Goal: Task Accomplishment & Management: Manage account settings

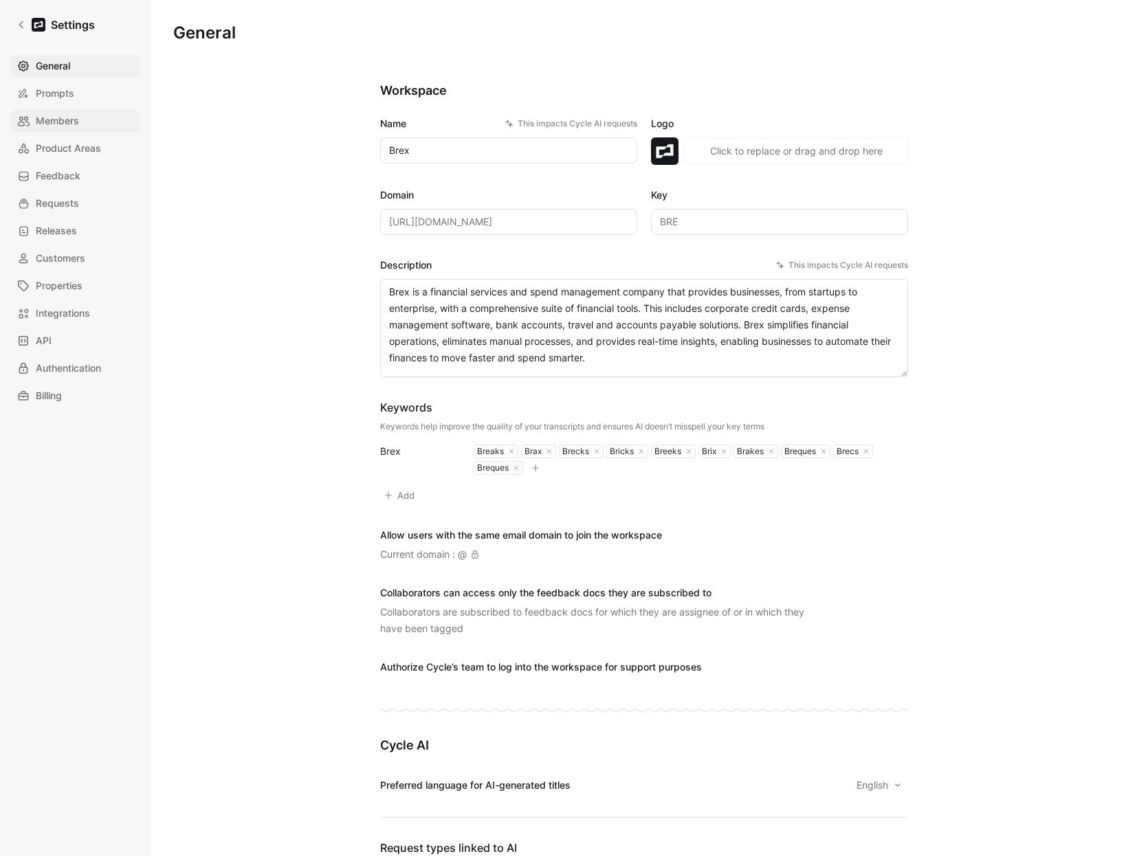
click at [41, 122] on span "Members" at bounding box center [57, 121] width 43 height 16
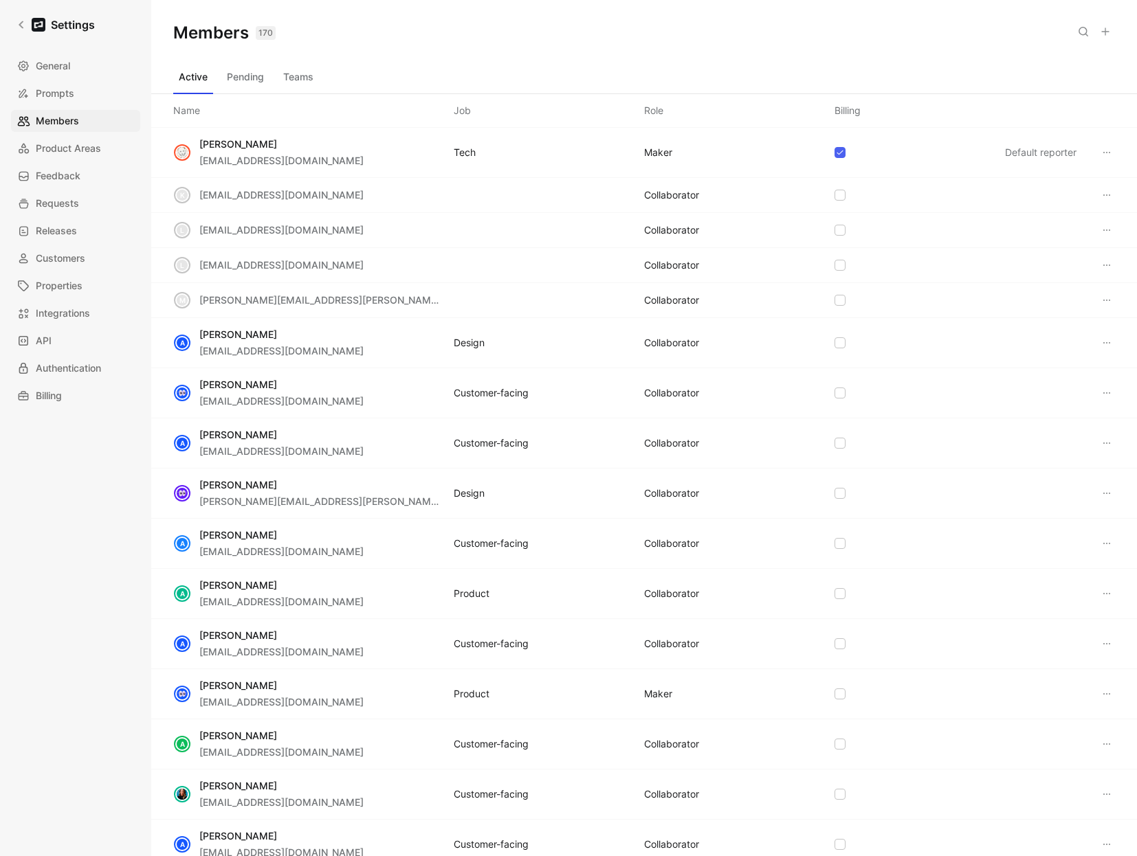
click at [298, 69] on button "Teams" at bounding box center [298, 77] width 41 height 22
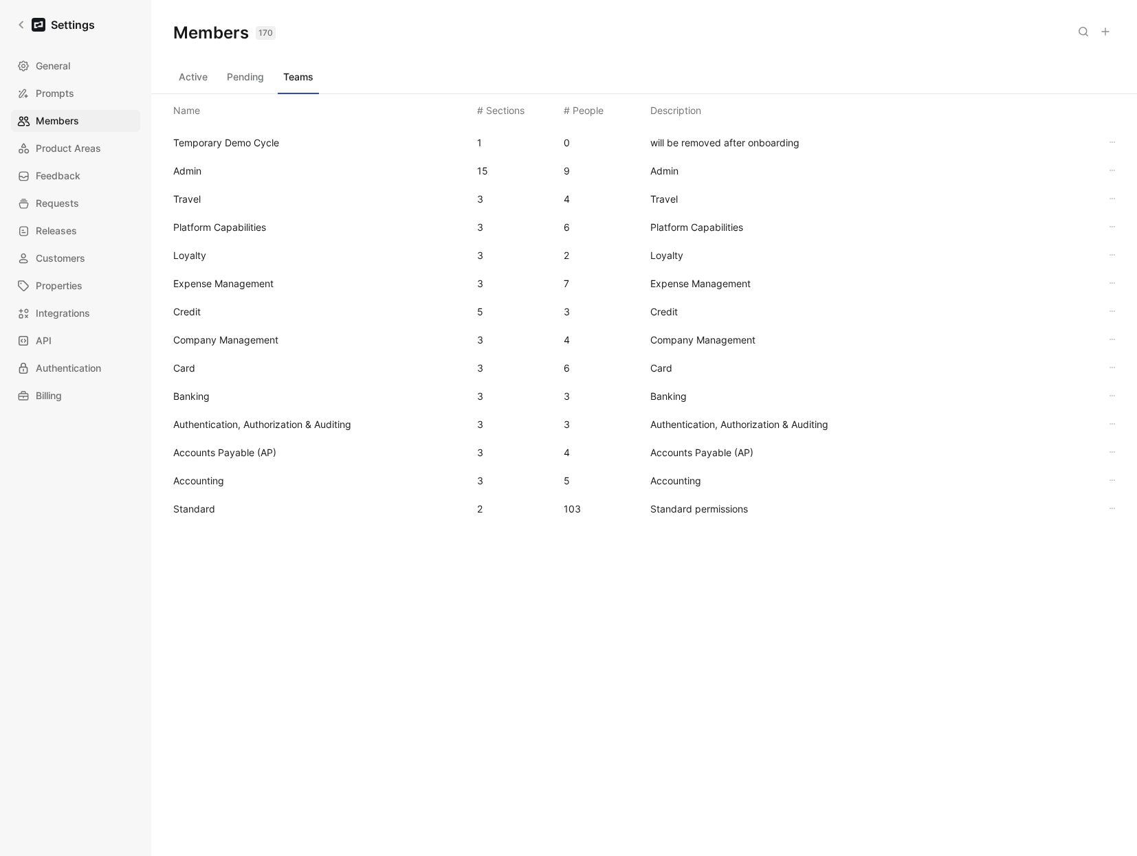
click at [187, 506] on span "Standard" at bounding box center [194, 509] width 42 height 12
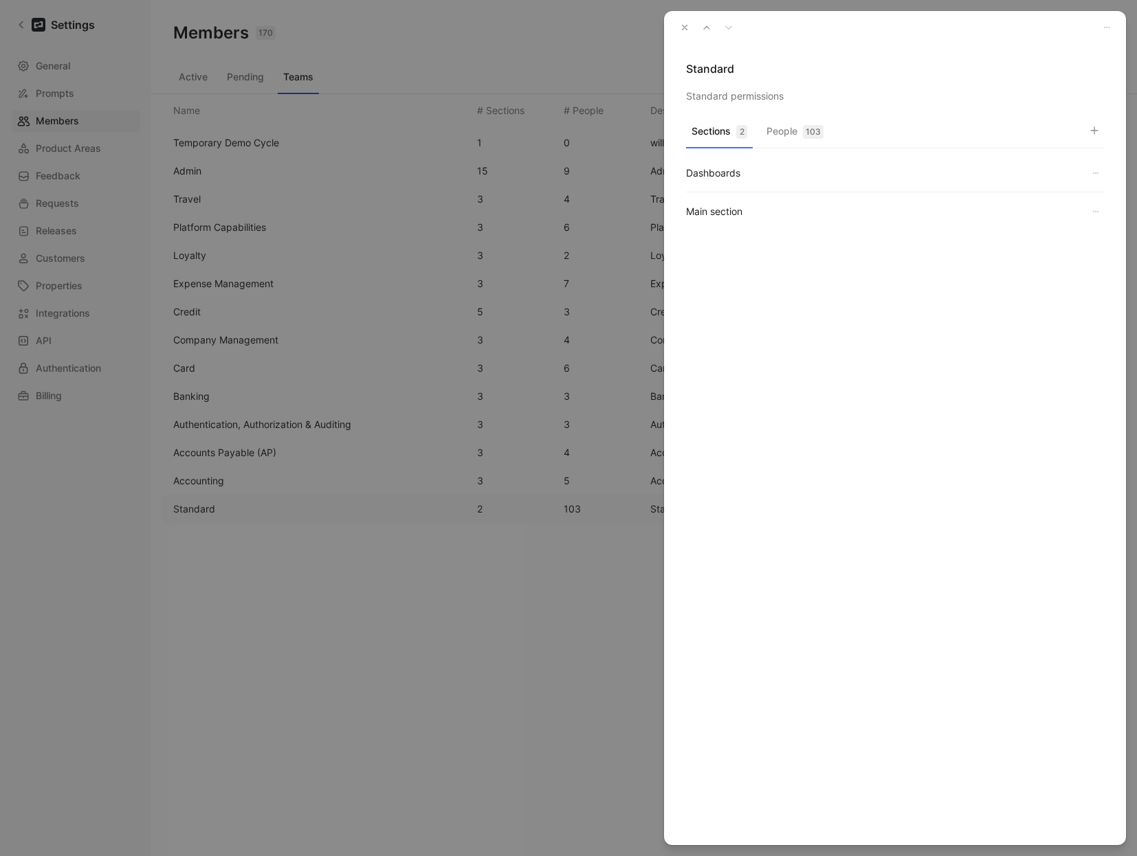
click at [834, 124] on div "Sections 2 People 103" at bounding box center [895, 134] width 418 height 27
click at [818, 131] on div "103" at bounding box center [813, 132] width 21 height 14
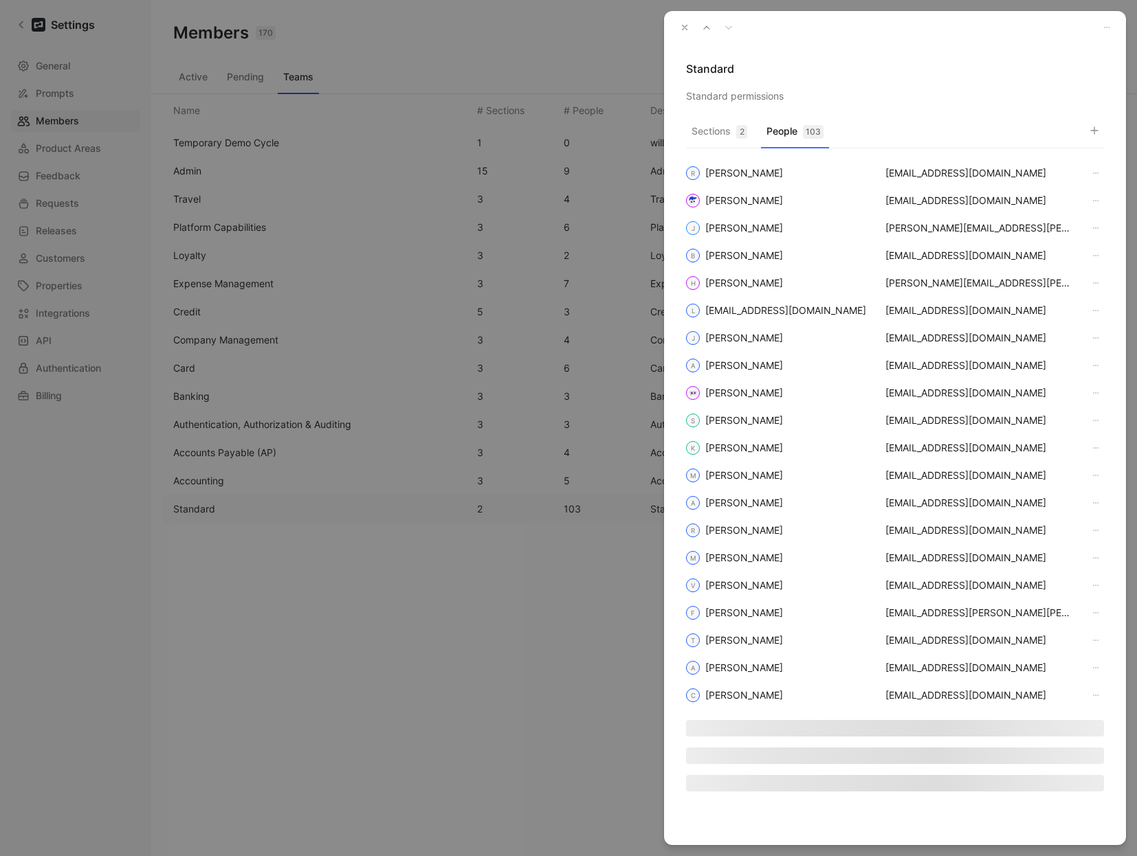
click at [1090, 131] on icon "button" at bounding box center [1094, 130] width 11 height 11
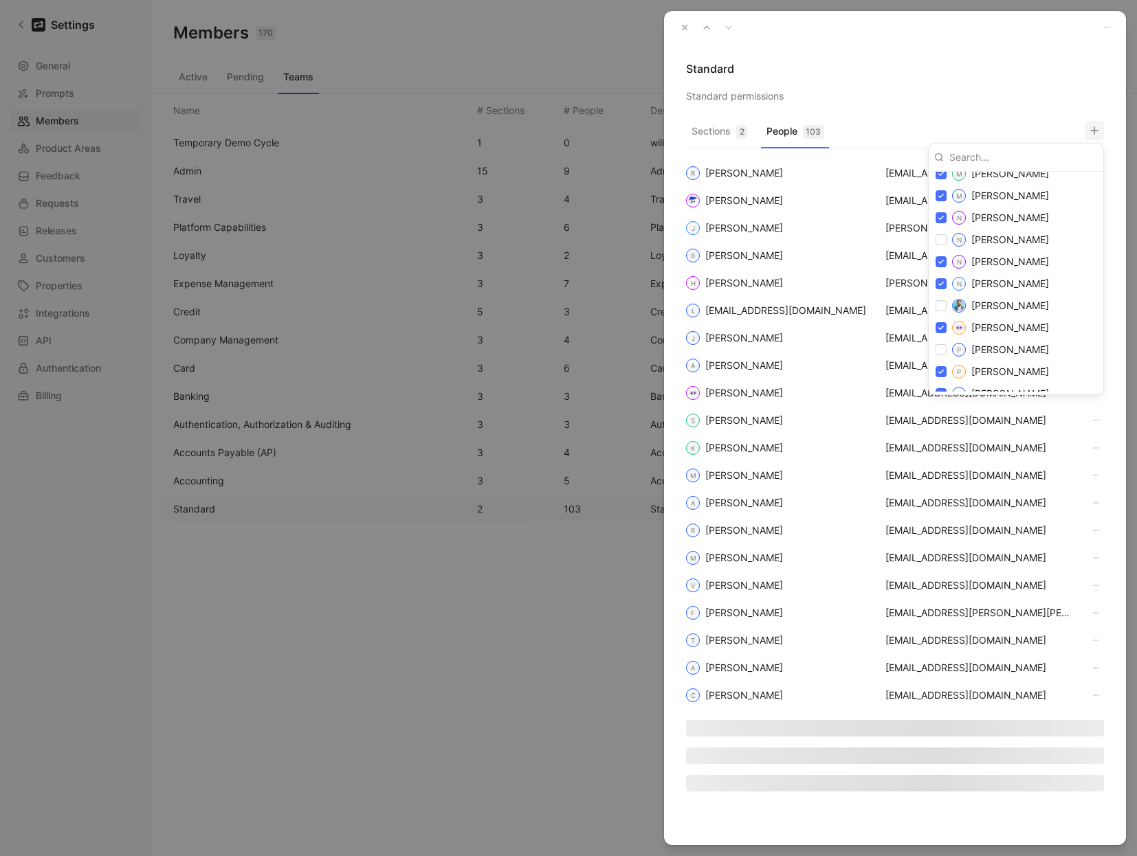
scroll to position [2071, 0]
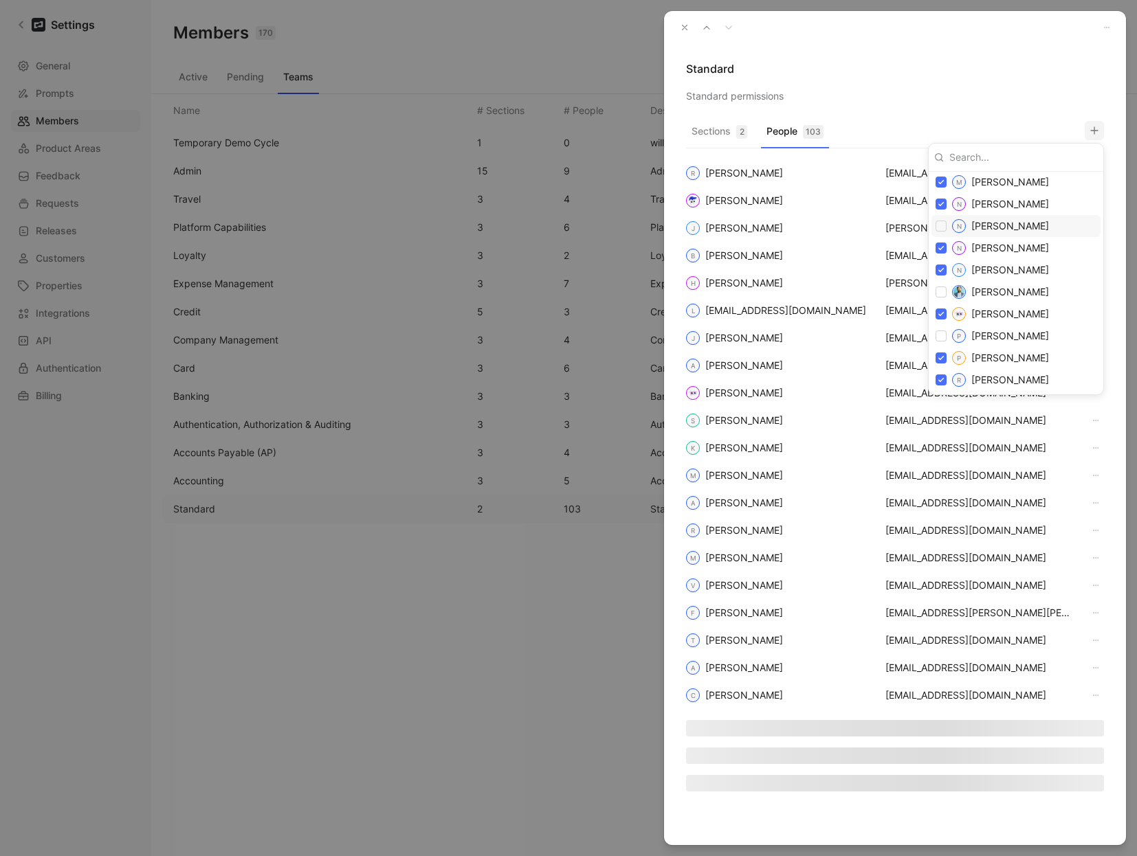
click at [945, 225] on input "checkbox" at bounding box center [940, 226] width 11 height 11
checkbox input "true"
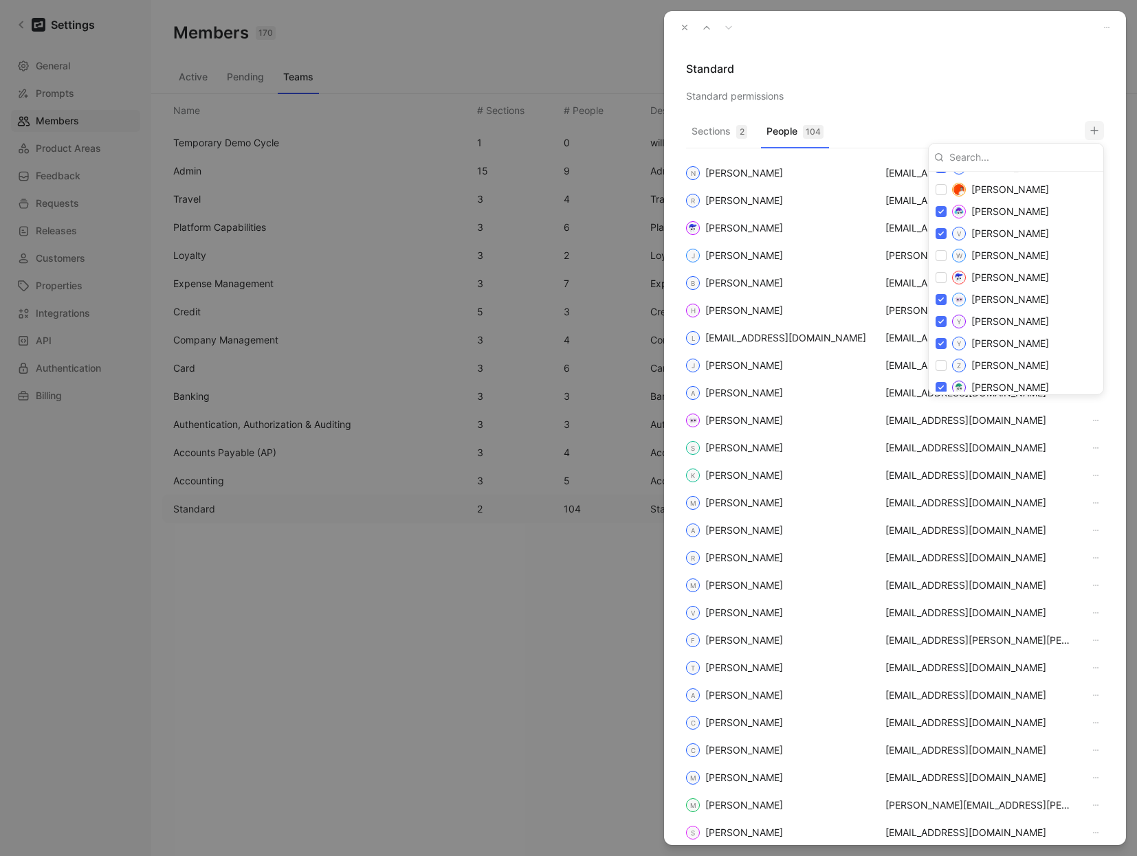
scroll to position [2645, 0]
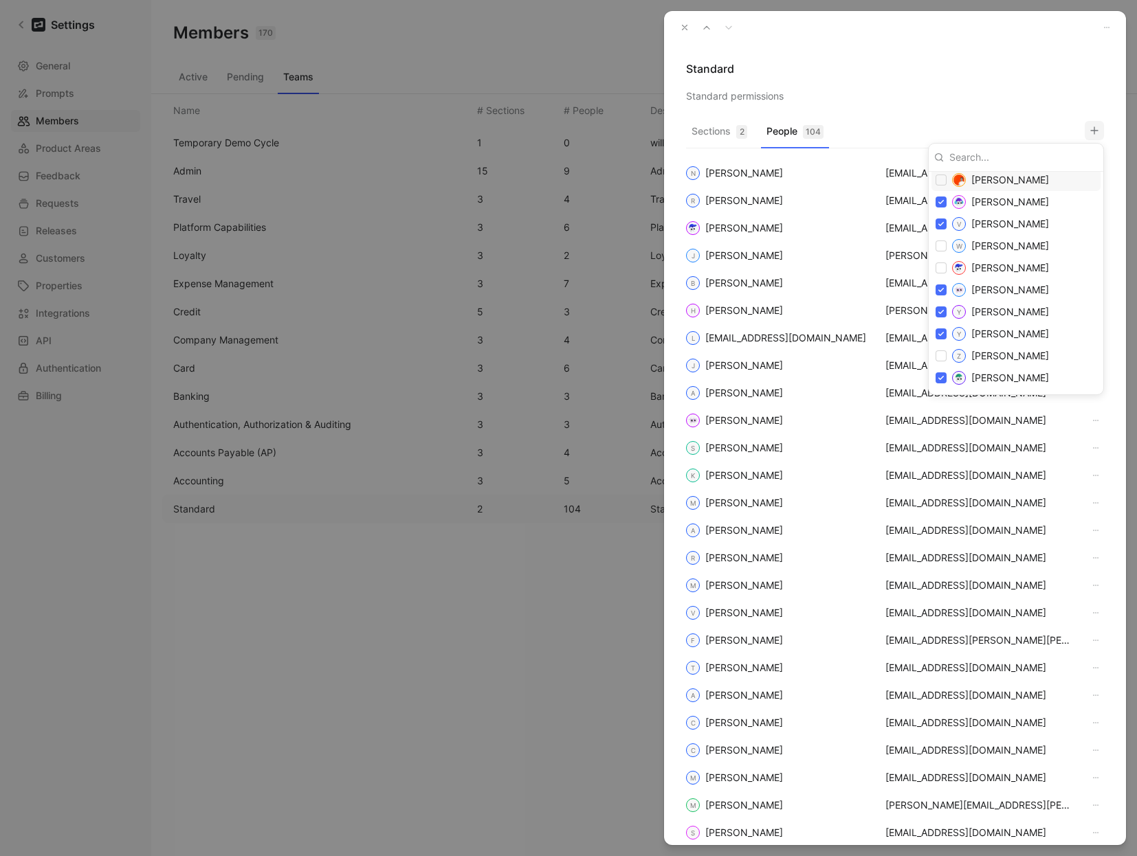
drag, startPoint x: 977, startPoint y: 91, endPoint x: 946, endPoint y: 82, distance: 32.9
click at [977, 91] on div at bounding box center [568, 428] width 1137 height 856
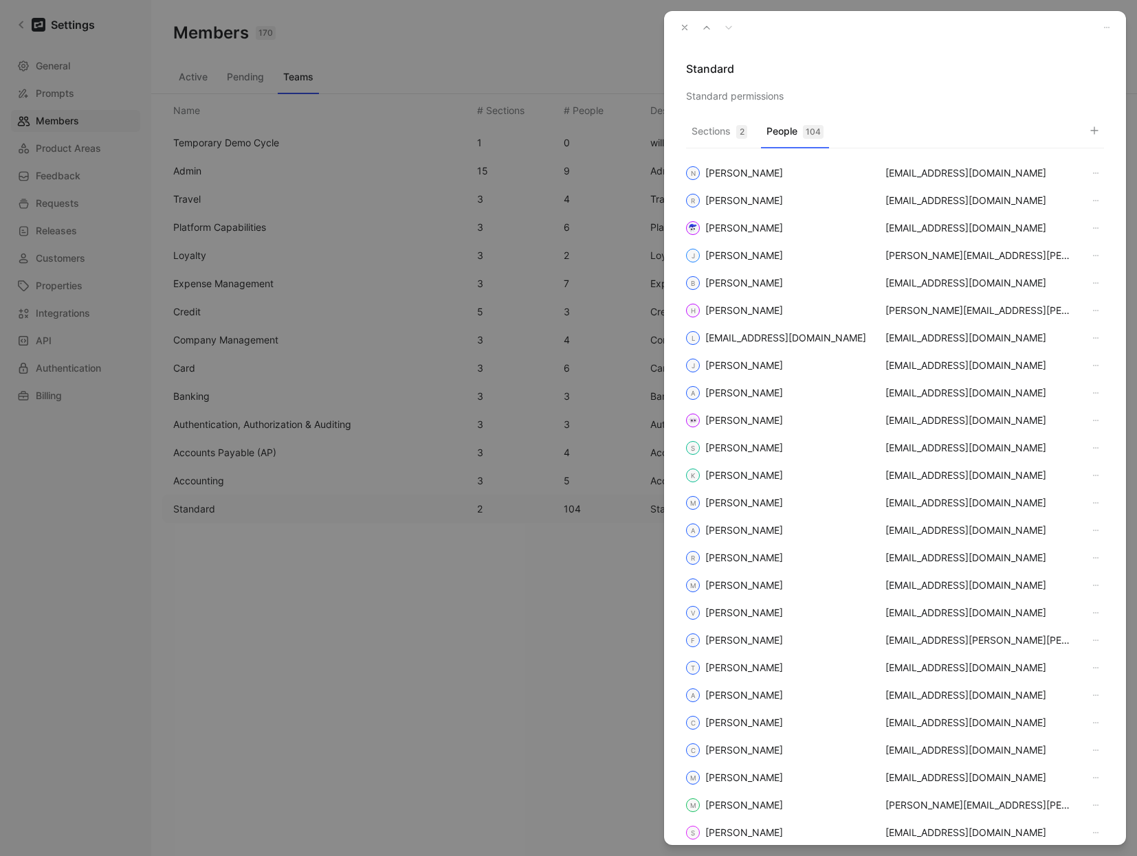
click at [685, 27] on icon "button" at bounding box center [685, 28] width 10 height 10
